Goal: Task Accomplishment & Management: Use online tool/utility

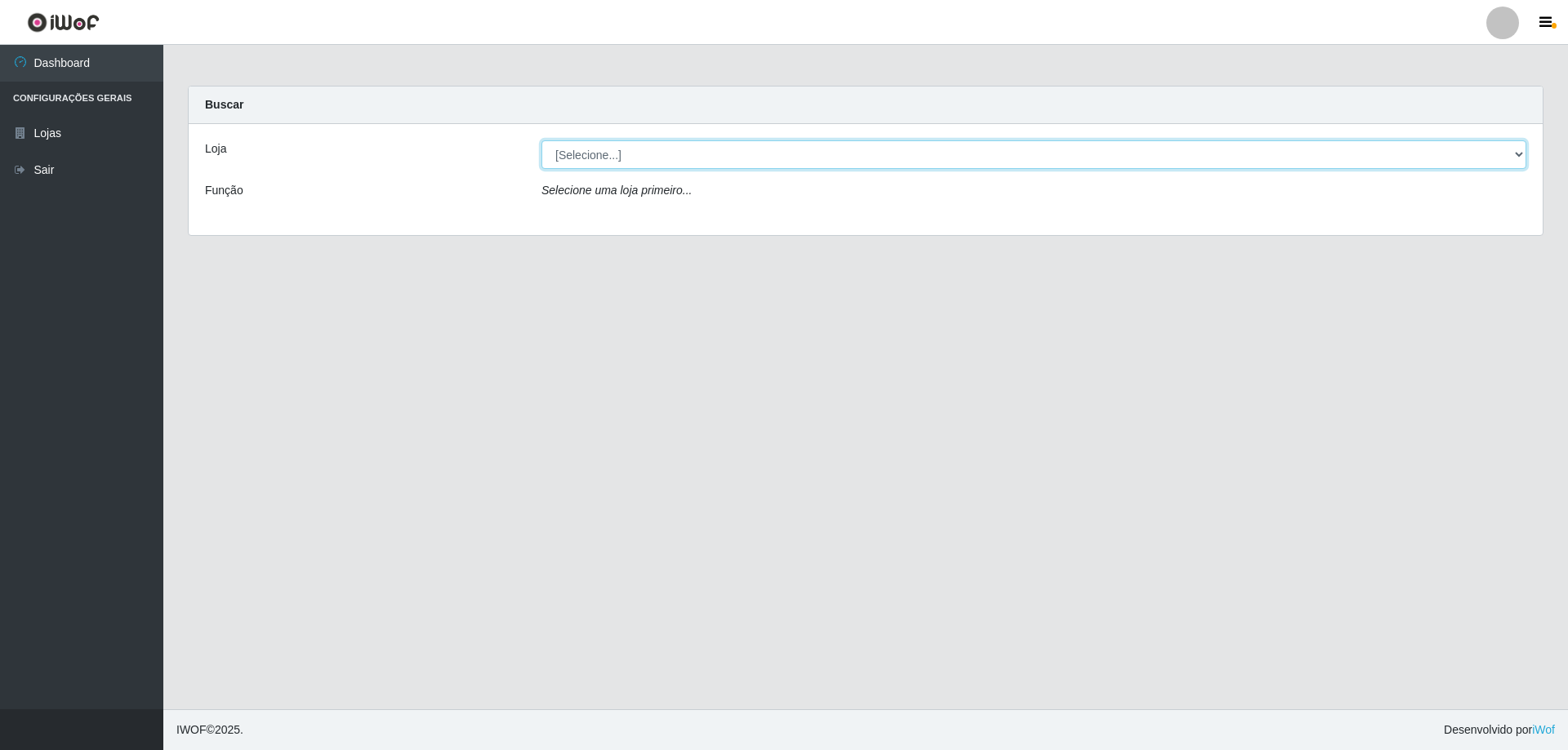
click at [877, 160] on select "[Selecione...] SuperShow Bis - Avenida 6 SuperShow [GEOGRAPHIC_DATA]" at bounding box center [1034, 155] width 985 height 29
select select "60"
click at [541, 140] on select "[Selecione...] SuperShow Bis - Avenida 6 SuperShow [GEOGRAPHIC_DATA]" at bounding box center [1034, 155] width 985 height 29
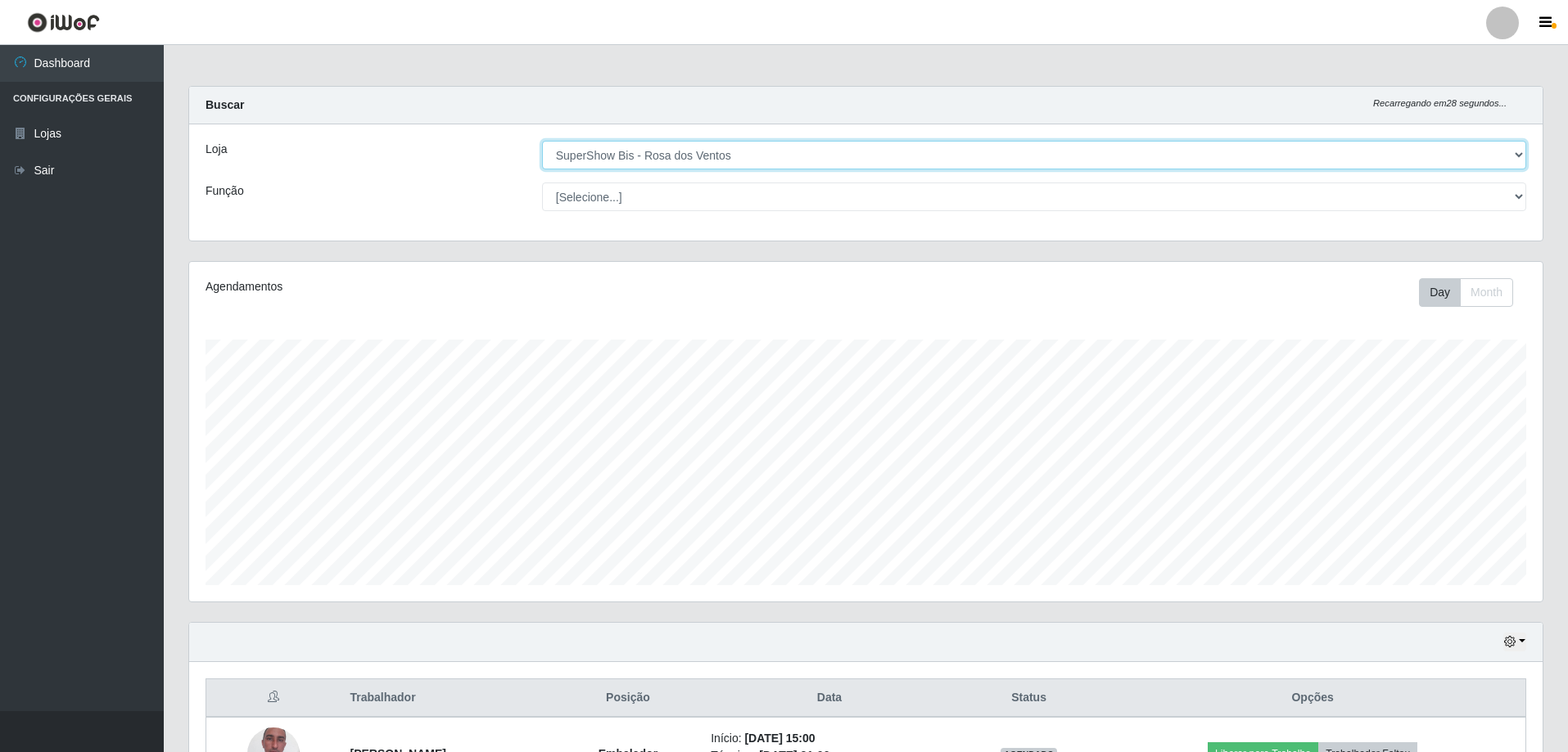
scroll to position [262, 0]
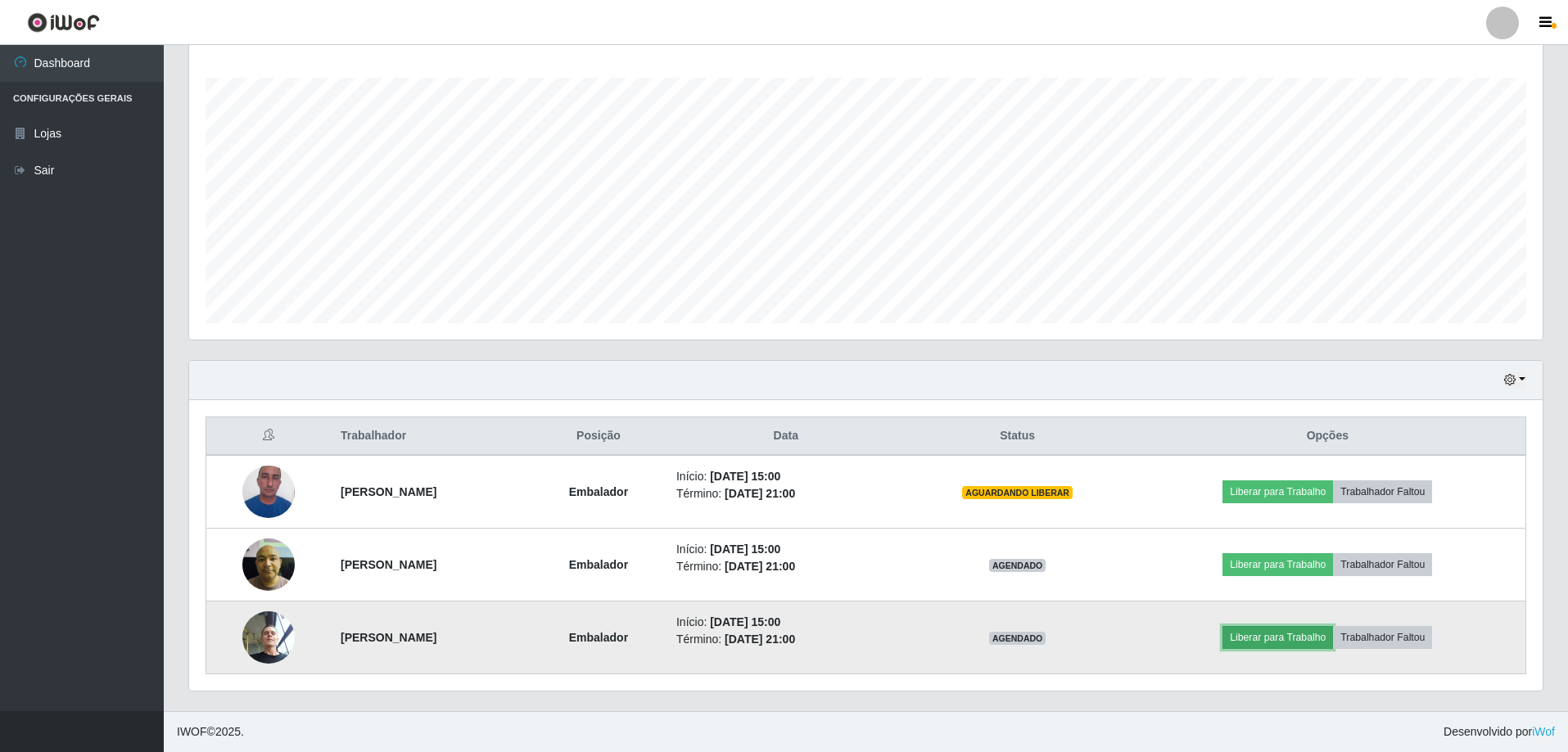
click at [1271, 627] on button "Liberar para Trabalho" at bounding box center [1277, 637] width 110 height 23
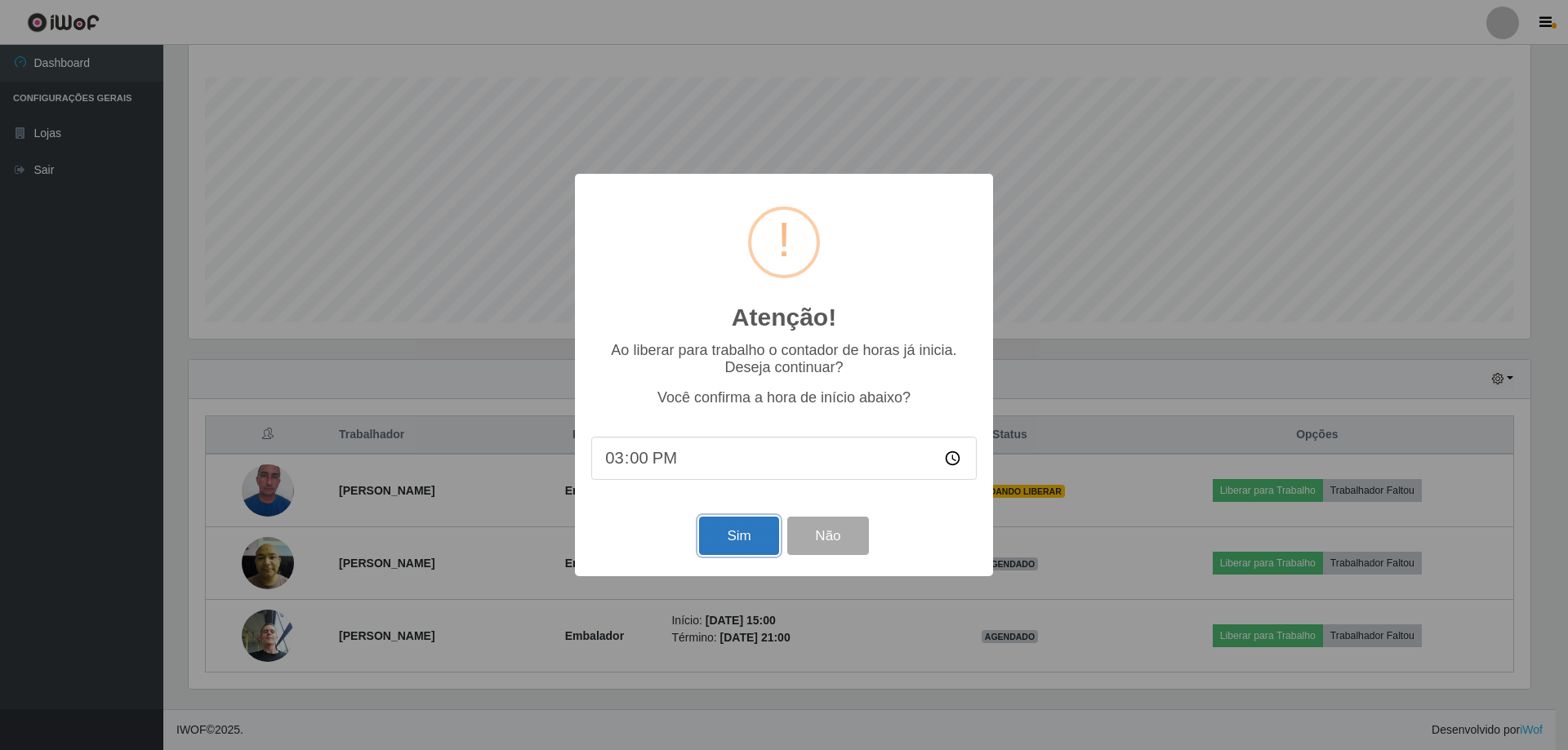
click at [741, 551] on button "Sim" at bounding box center [739, 536] width 79 height 39
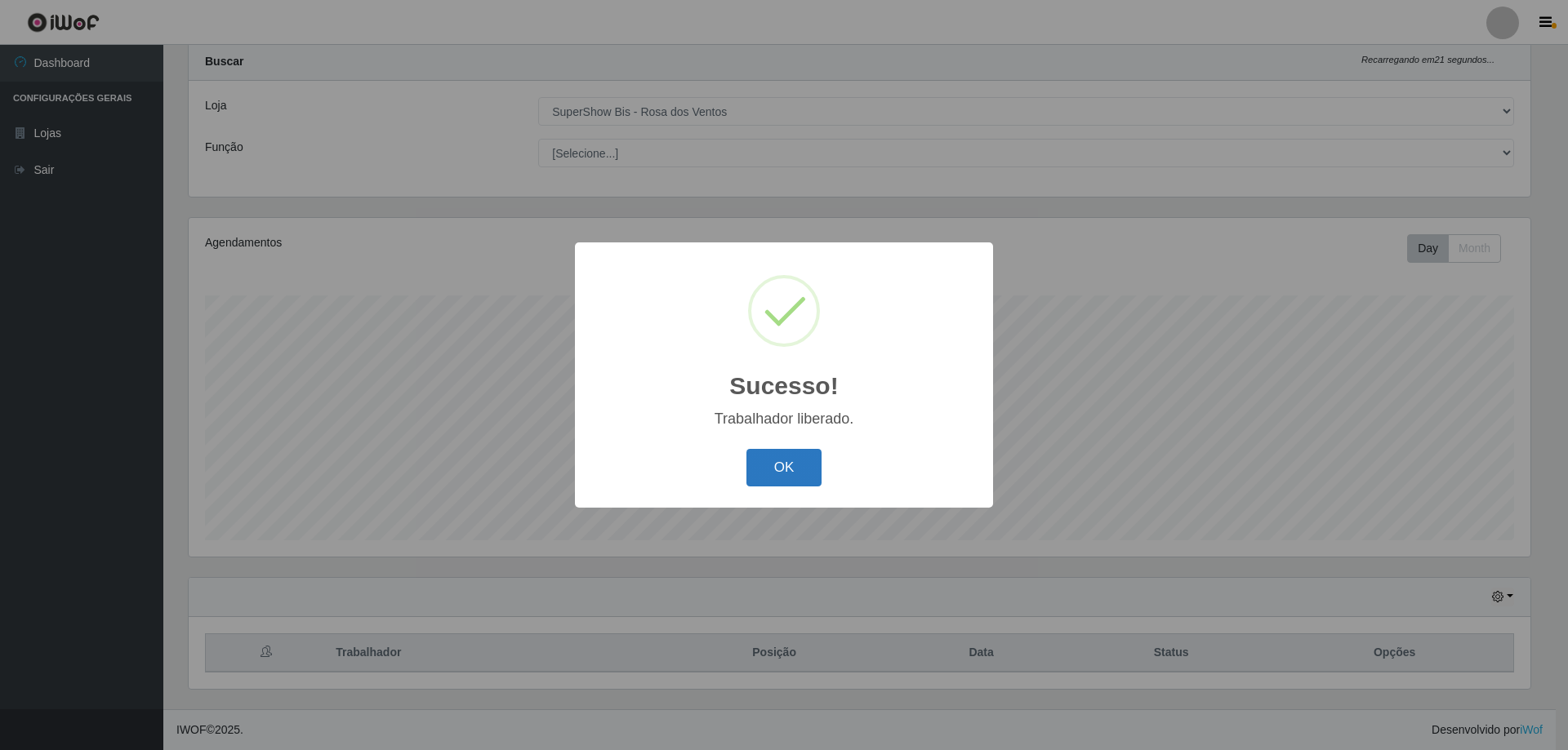
click at [786, 469] on button "OK" at bounding box center [784, 469] width 76 height 39
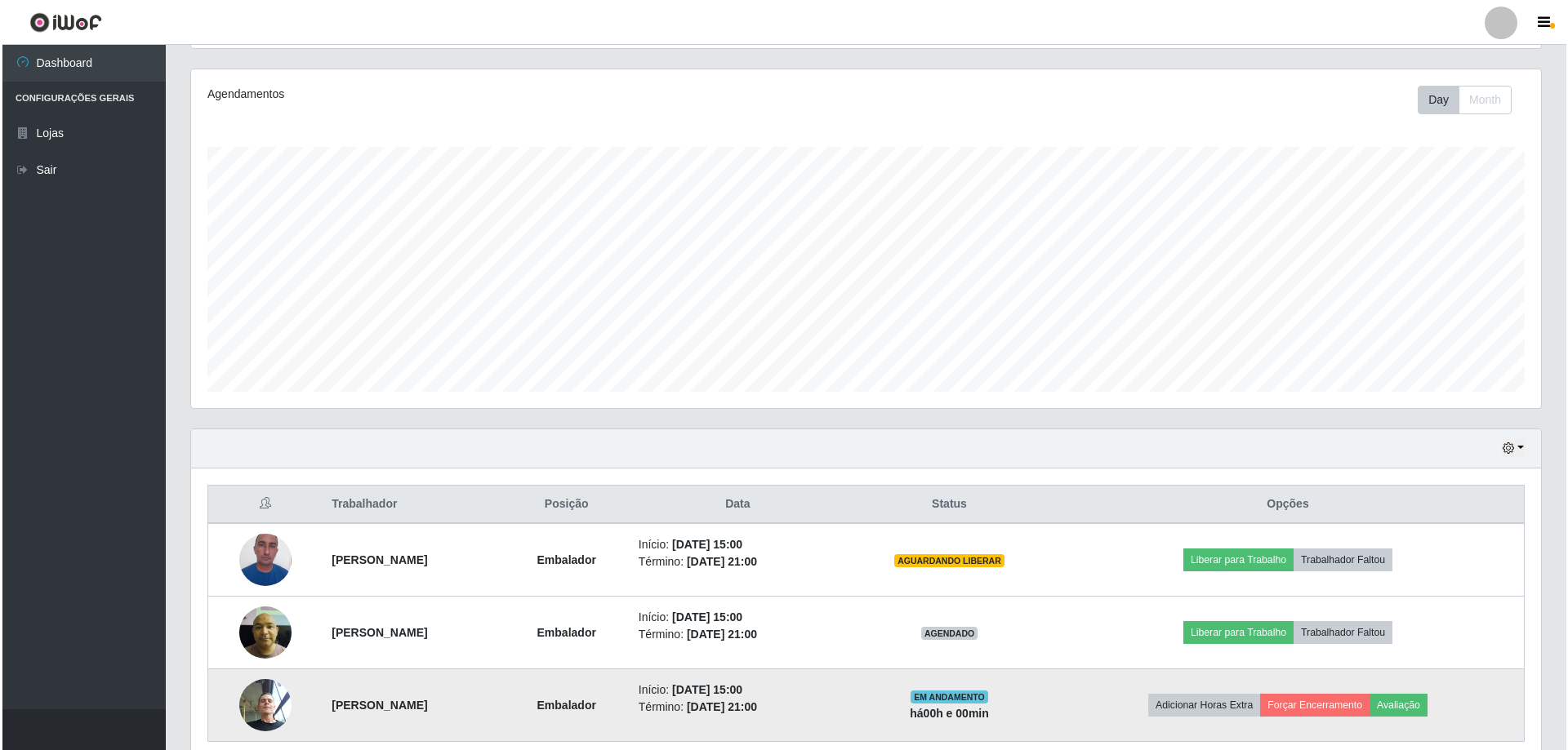
scroll to position [261, 0]
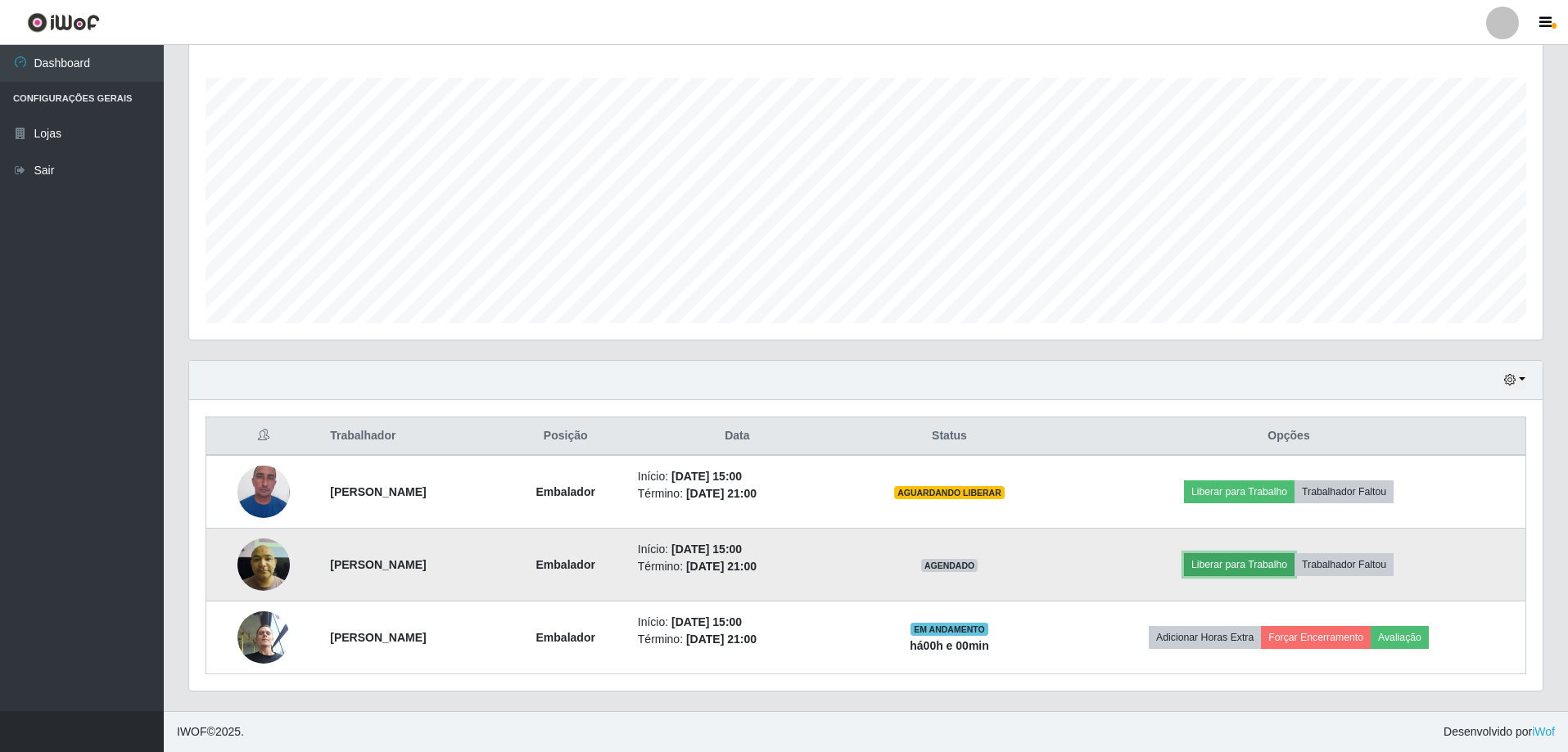
click at [1268, 573] on button "Liberar para Trabalho" at bounding box center [1239, 564] width 110 height 23
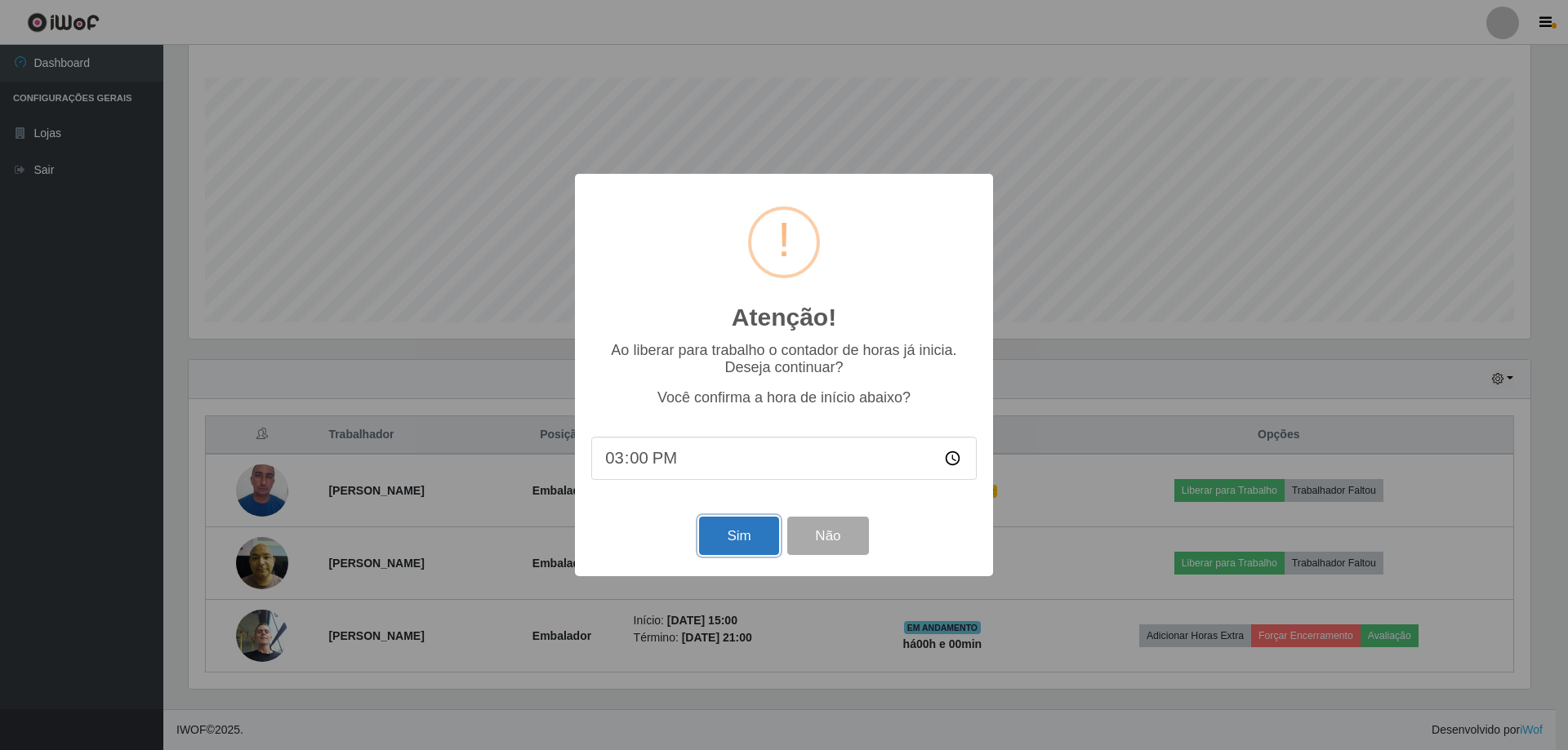
click at [711, 555] on button "Sim" at bounding box center [739, 536] width 79 height 39
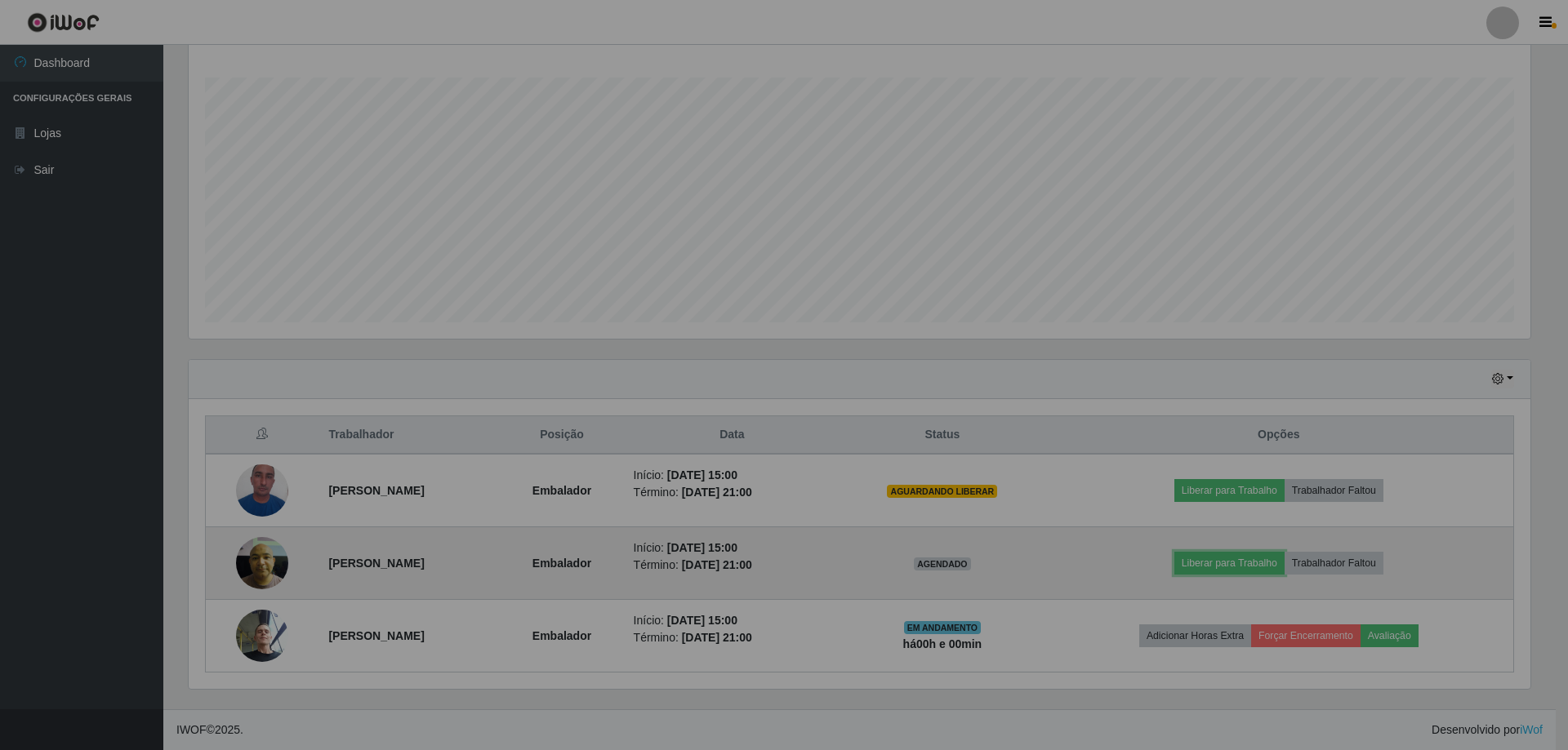
scroll to position [338, 1350]
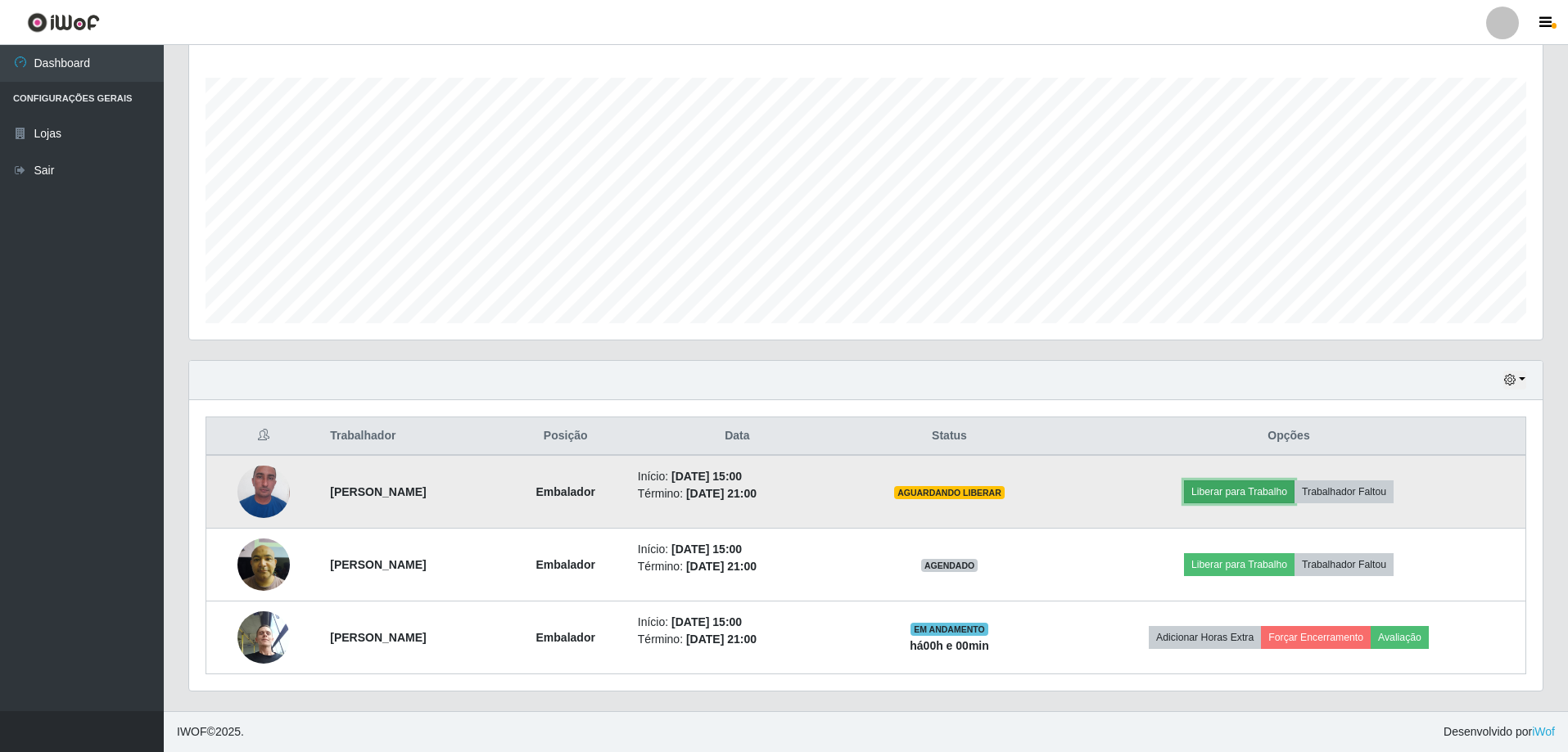
click at [1280, 483] on button "Liberar para Trabalho" at bounding box center [1239, 491] width 110 height 23
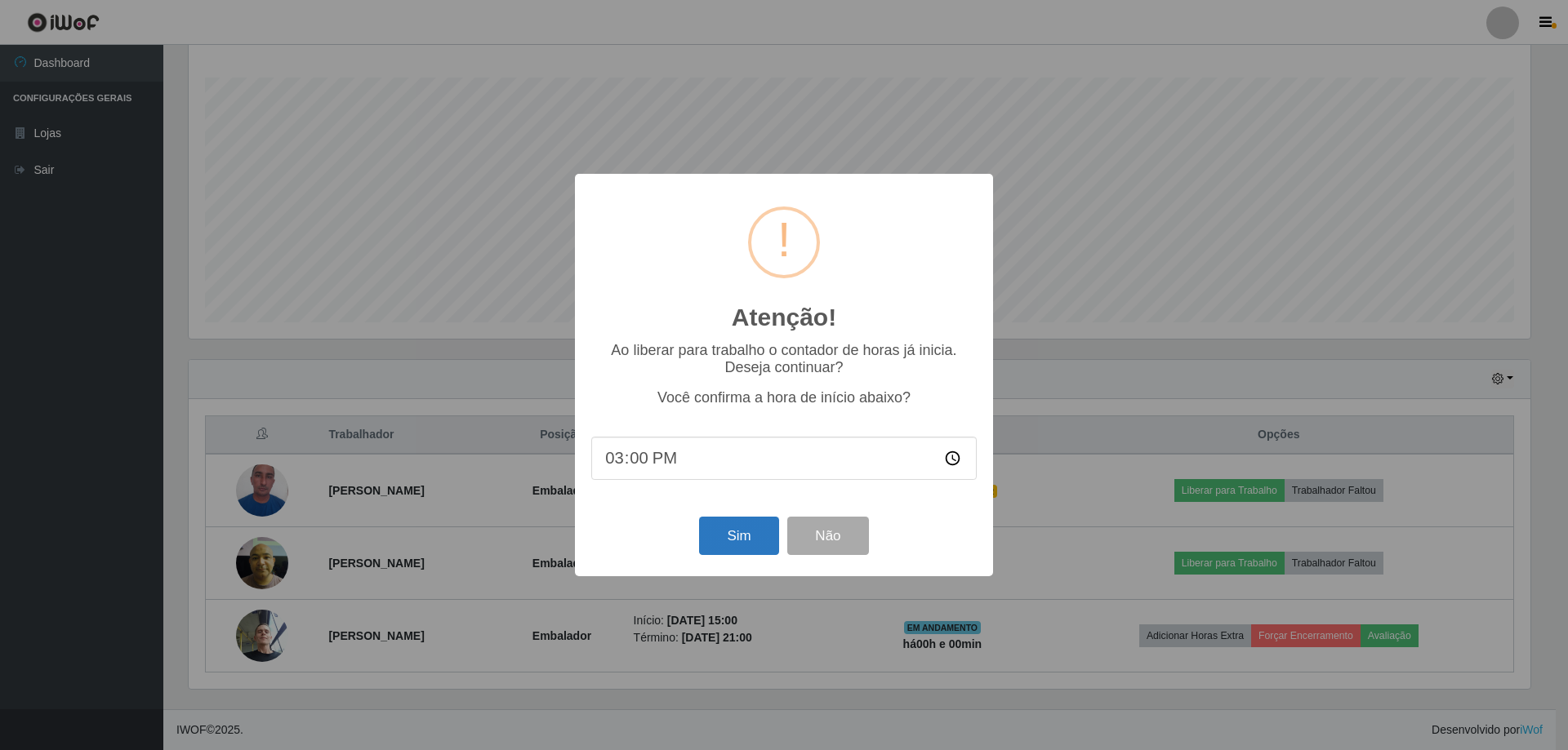
drag, startPoint x: 764, startPoint y: 518, endPoint x: 755, endPoint y: 535, distance: 19.2
click at [764, 521] on div "Sim Não" at bounding box center [784, 535] width 386 height 46
click at [755, 536] on button "Sim" at bounding box center [739, 536] width 79 height 39
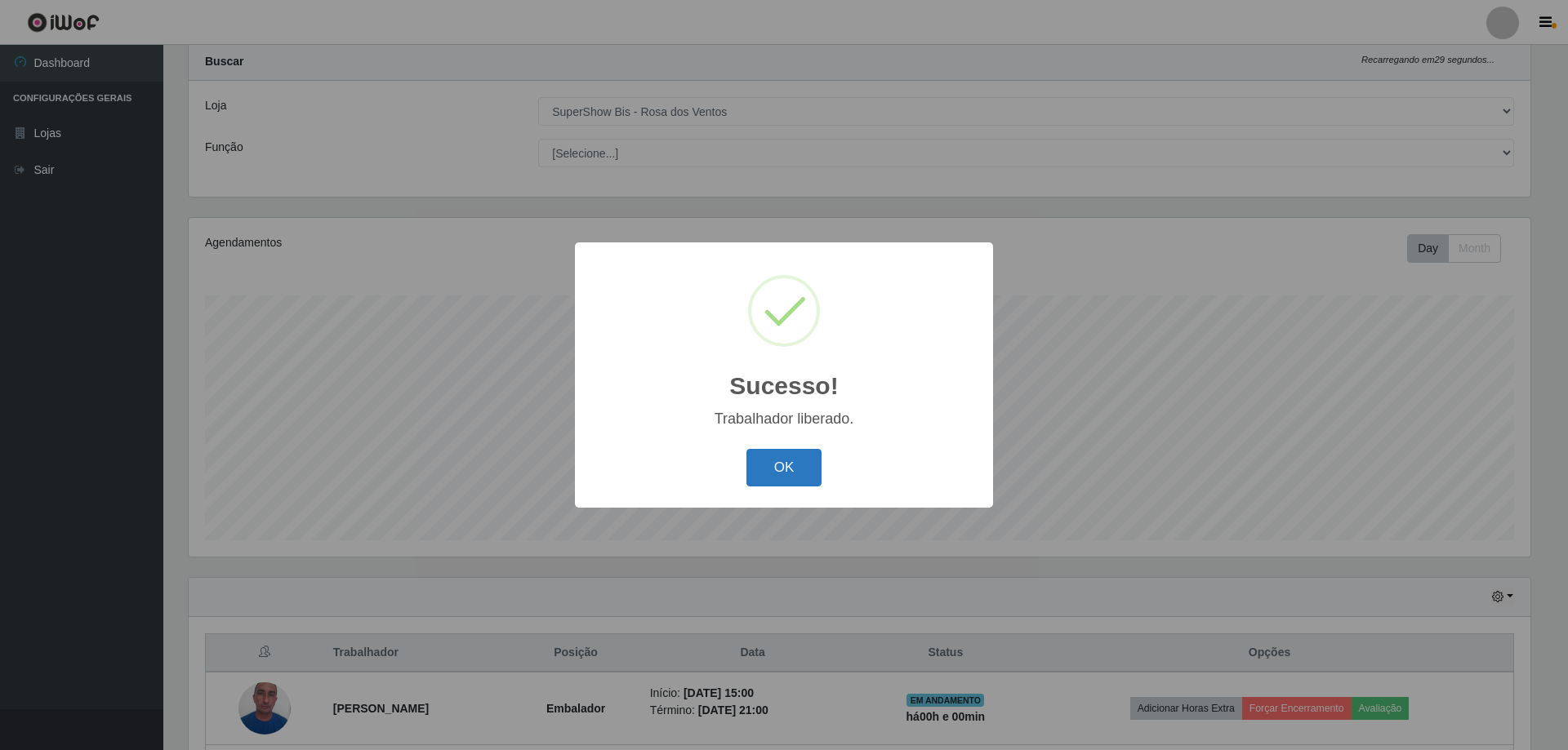
click at [797, 481] on button "OK" at bounding box center [784, 469] width 76 height 39
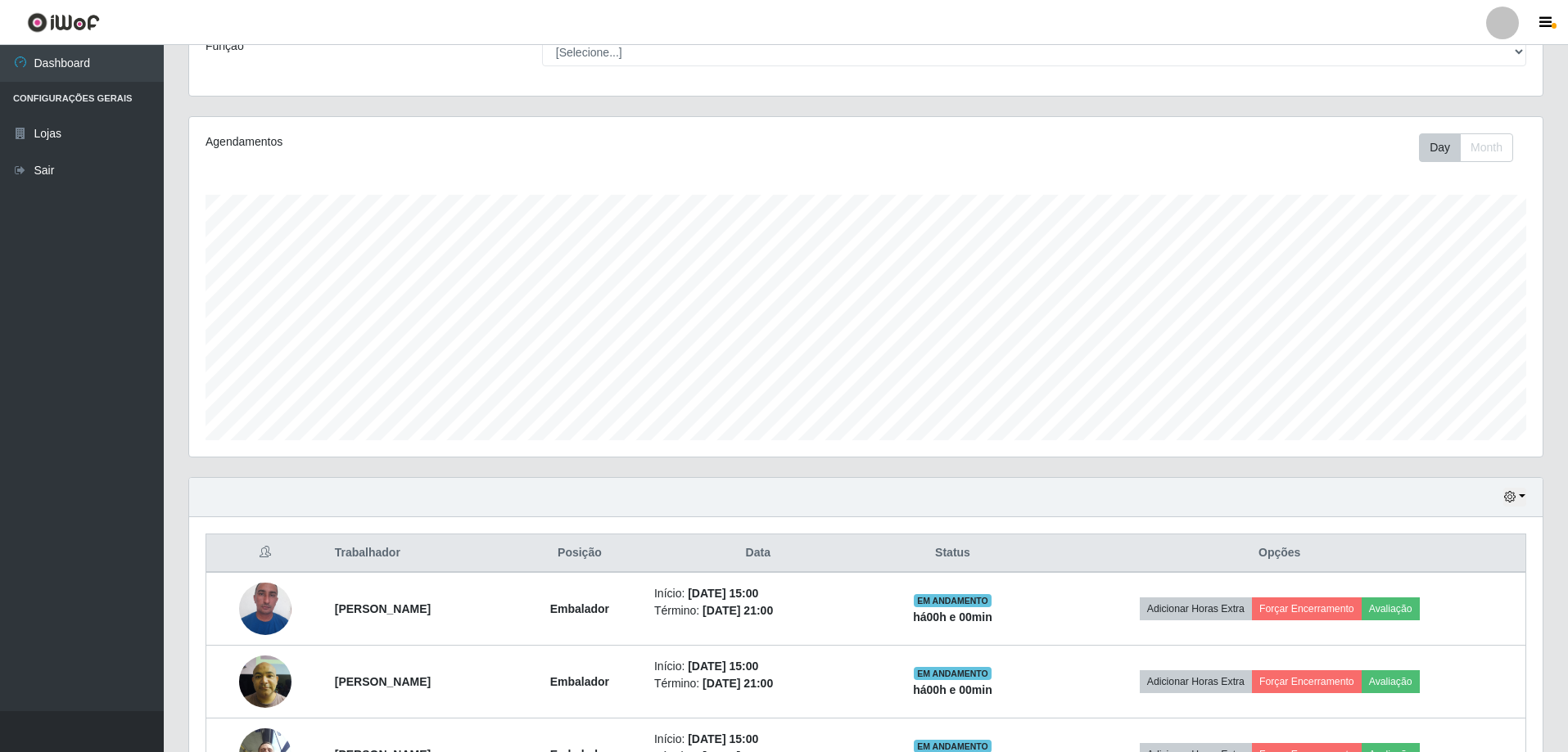
scroll to position [262, 0]
